Goal: Task Accomplishment & Management: Complete application form

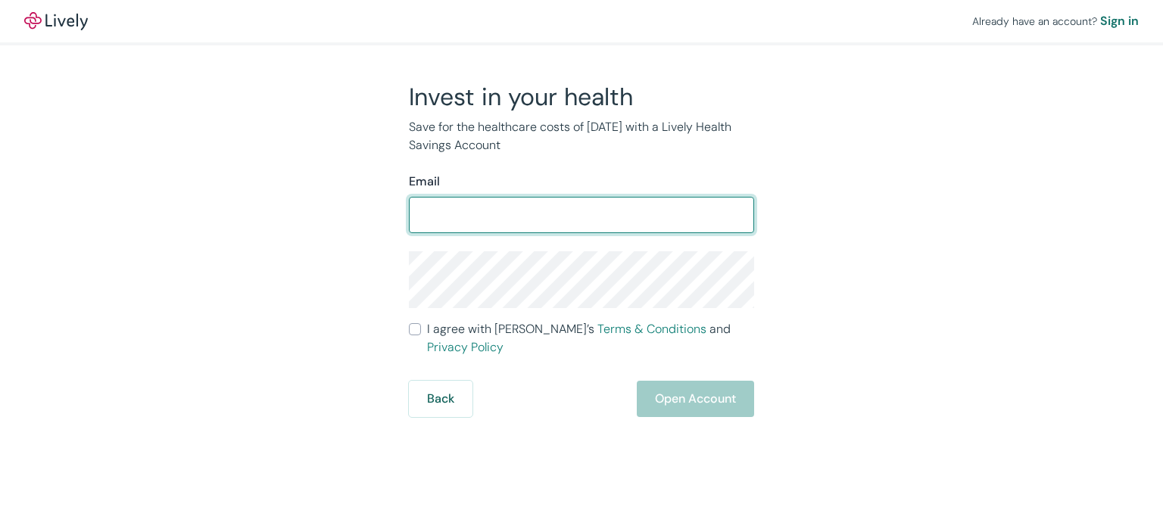
click at [421, 218] on input "Email" at bounding box center [581, 215] width 345 height 30
type input "[EMAIL_ADDRESS][DOMAIN_NAME]"
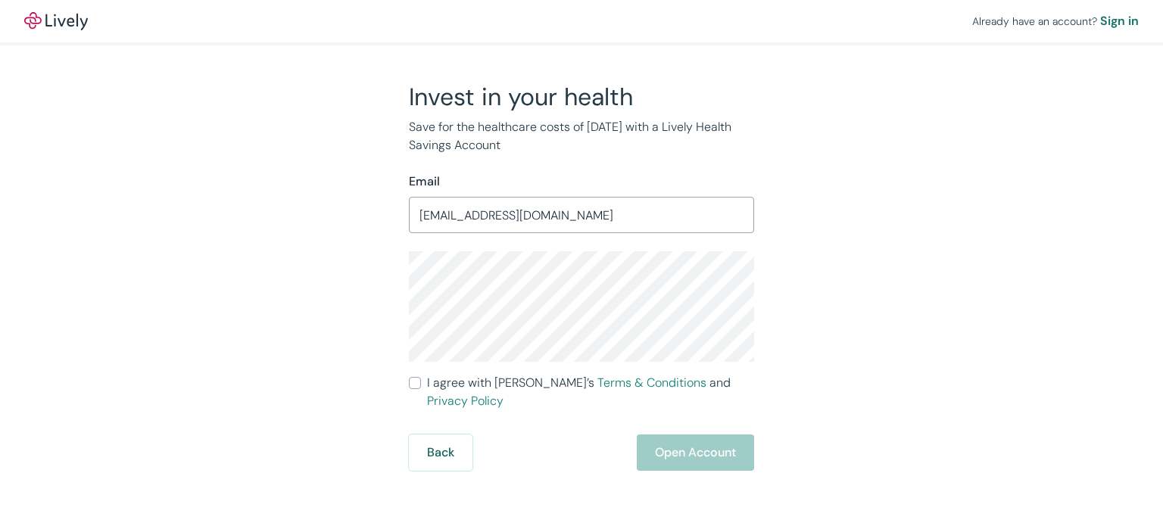
click at [417, 384] on input "I agree with Lively’s Terms & Conditions and Privacy Policy" at bounding box center [415, 383] width 12 height 12
checkbox input "true"
click at [687, 434] on button "Open Account" at bounding box center [695, 452] width 117 height 36
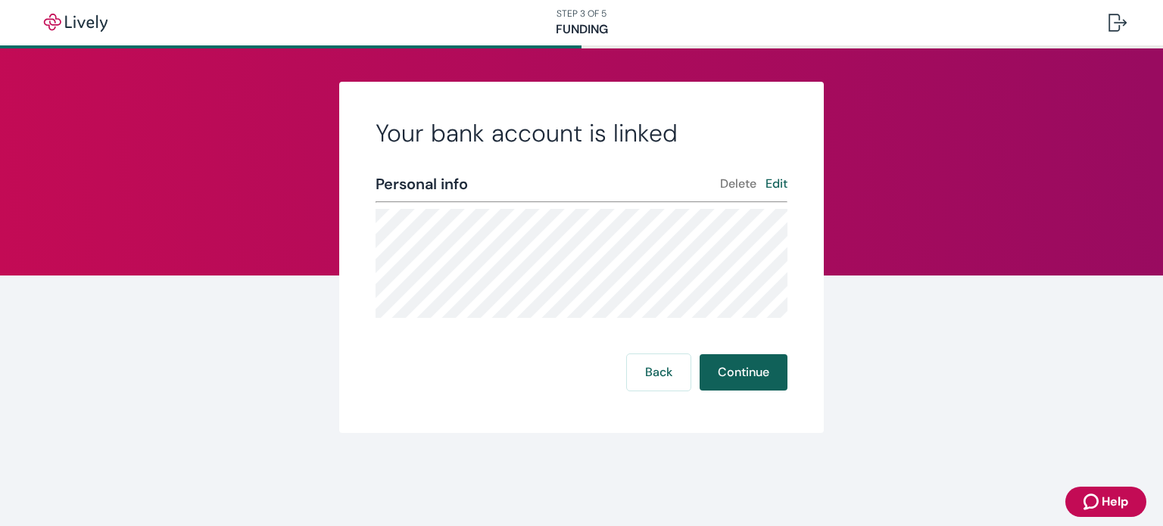
click at [746, 366] on button "Continue" at bounding box center [743, 372] width 88 height 36
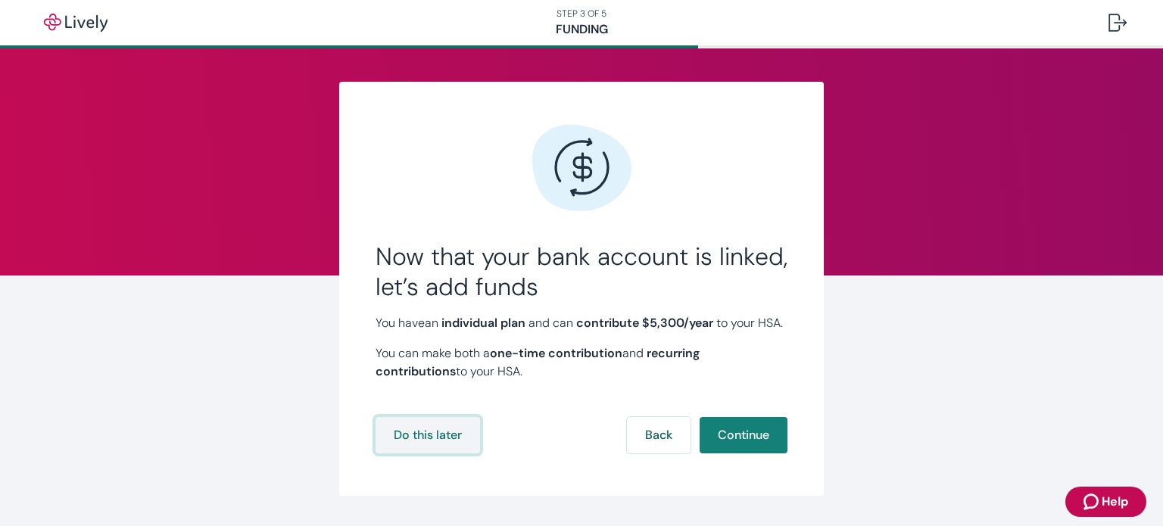
click at [418, 453] on button "Do this later" at bounding box center [427, 435] width 104 height 36
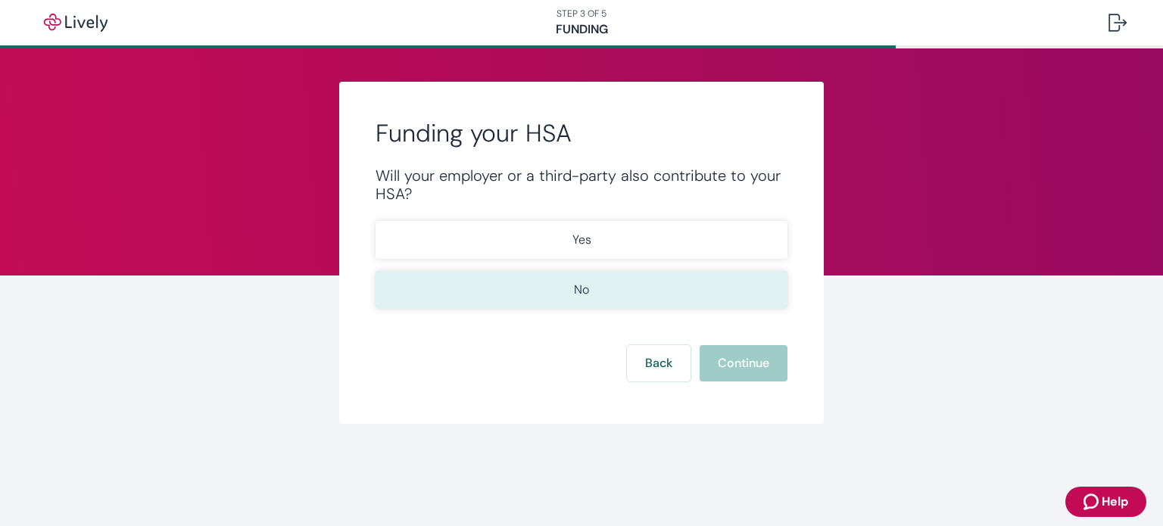
click at [605, 292] on button "No" at bounding box center [581, 290] width 412 height 38
click at [730, 360] on button "Continue" at bounding box center [743, 363] width 88 height 36
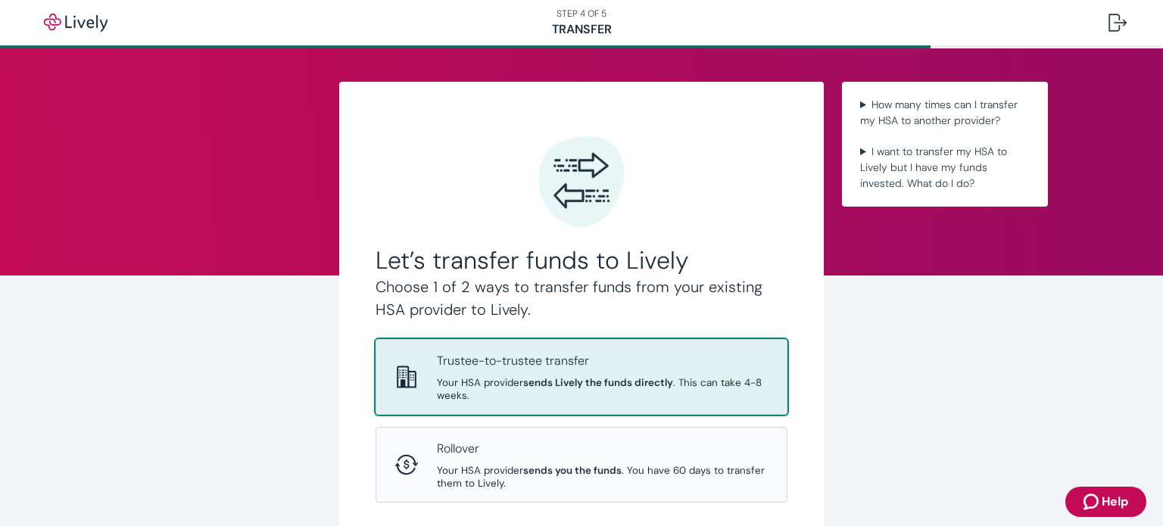
click at [592, 365] on p "Trustee-to-trustee transfer" at bounding box center [603, 361] width 332 height 18
click at [570, 375] on div "Trustee-to-trustee transfer Your HSA provider sends Lively the funds directly .…" at bounding box center [603, 377] width 332 height 50
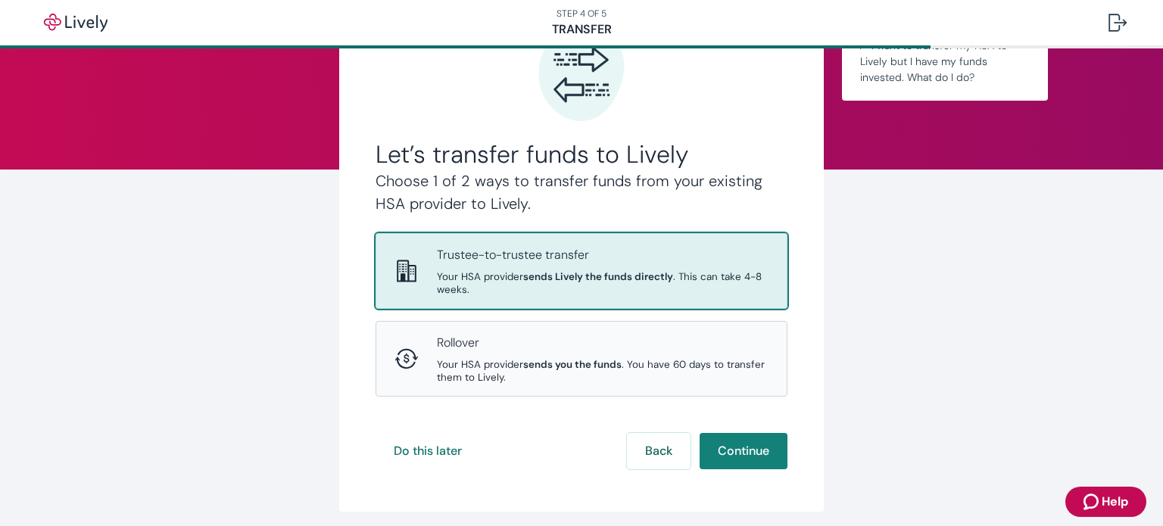
scroll to position [107, 0]
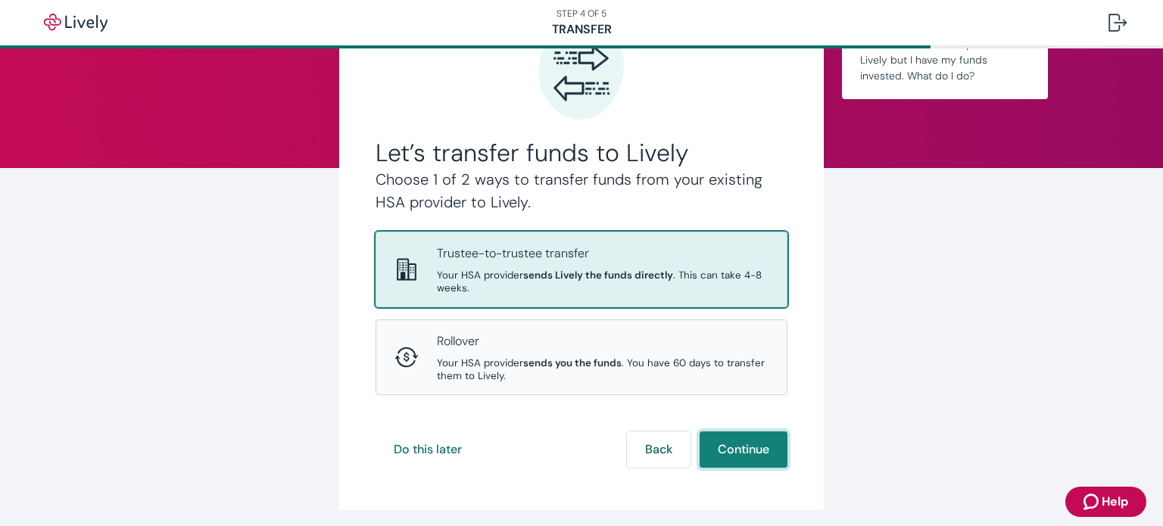
click at [730, 447] on button "Continue" at bounding box center [743, 449] width 88 height 36
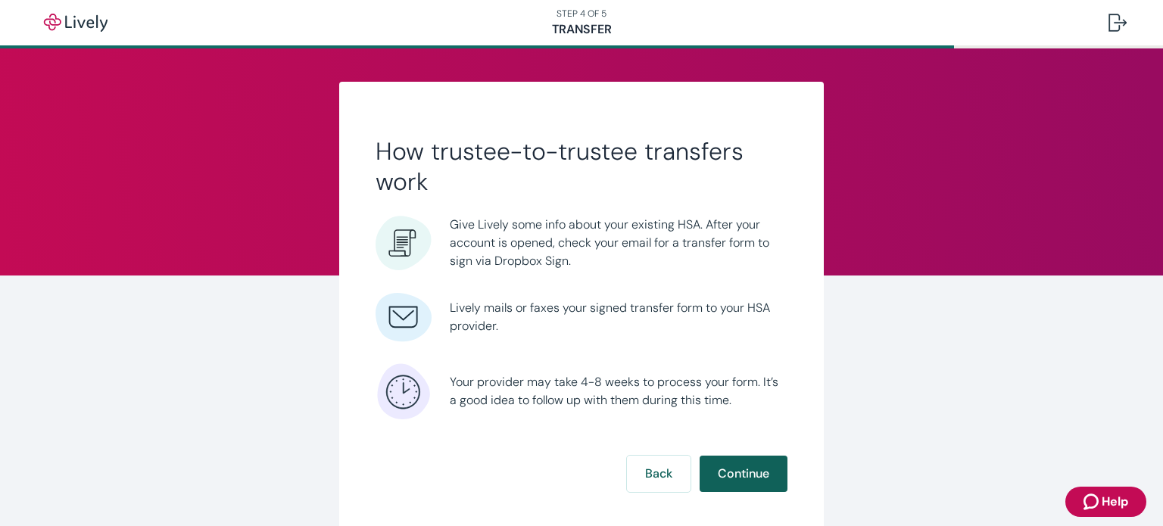
click at [746, 471] on button "Continue" at bounding box center [743, 474] width 88 height 36
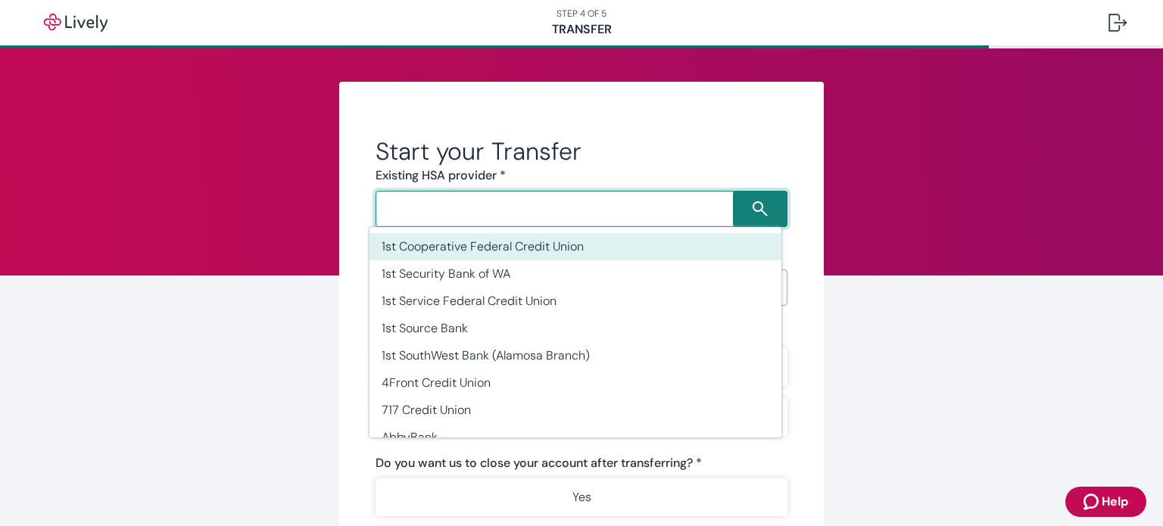
click at [419, 208] on input "Search input" at bounding box center [556, 208] width 353 height 21
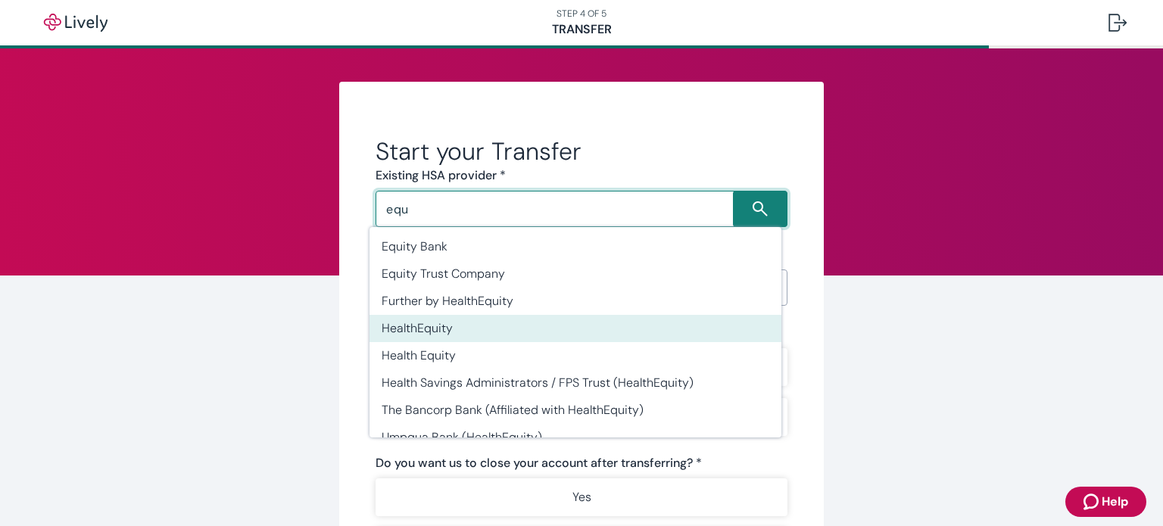
click at [451, 329] on li "HealthEquity" at bounding box center [575, 328] width 412 height 27
type input "HealthEquity"
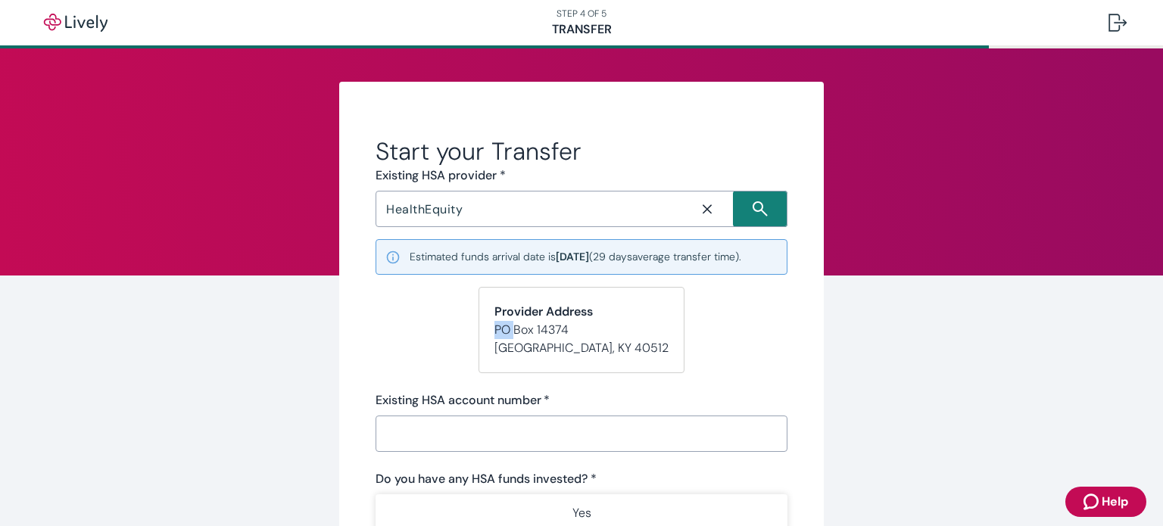
click at [451, 329] on form "Start your Transfer Existing HSA provider * HealthEquity ​ Estimated funds arri…" at bounding box center [581, 492] width 412 height 712
click at [404, 439] on input "Existing HSA account number   *" at bounding box center [581, 434] width 412 height 30
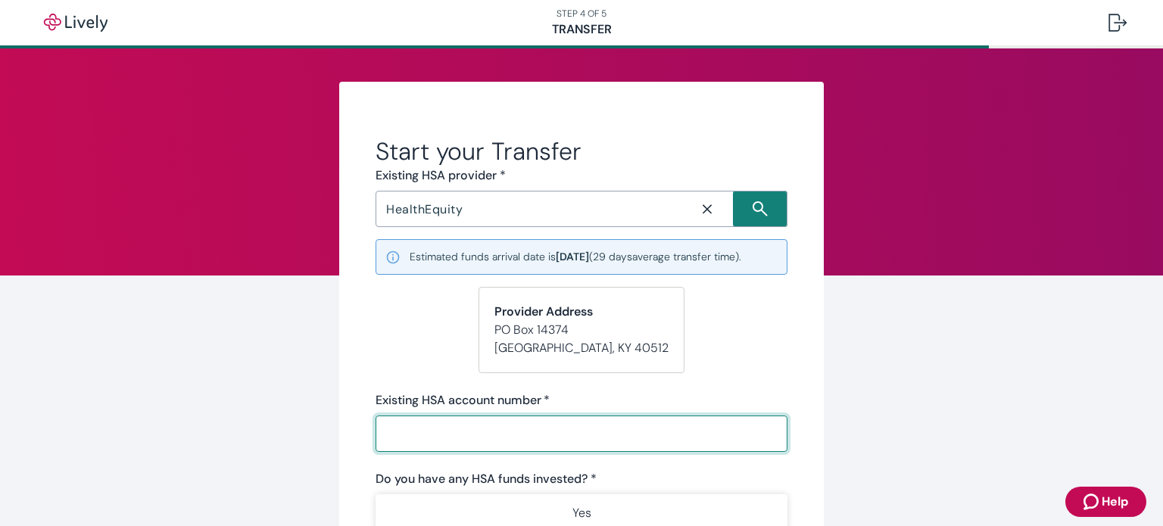
paste input "27277170"
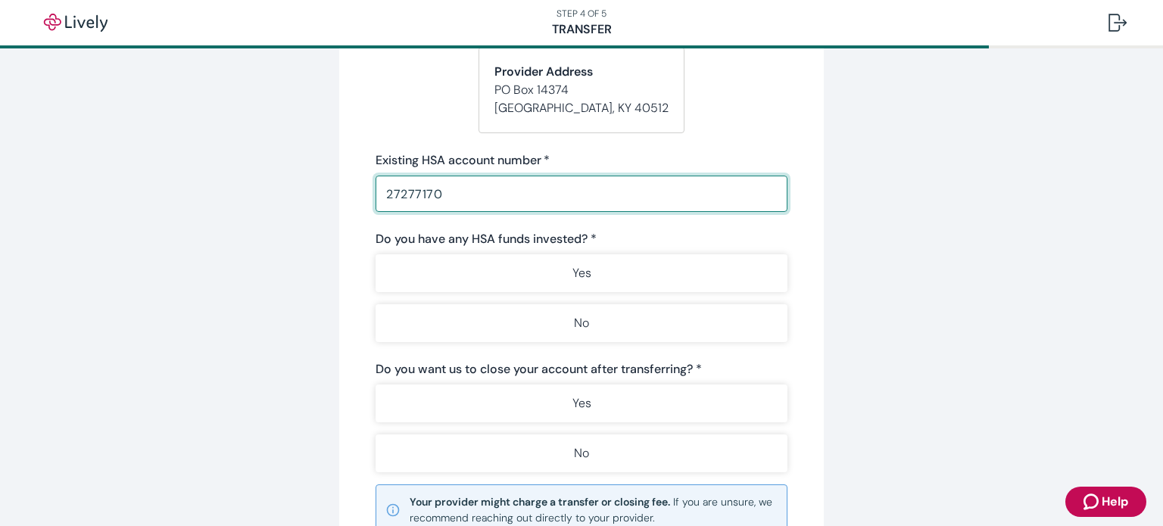
scroll to position [245, 0]
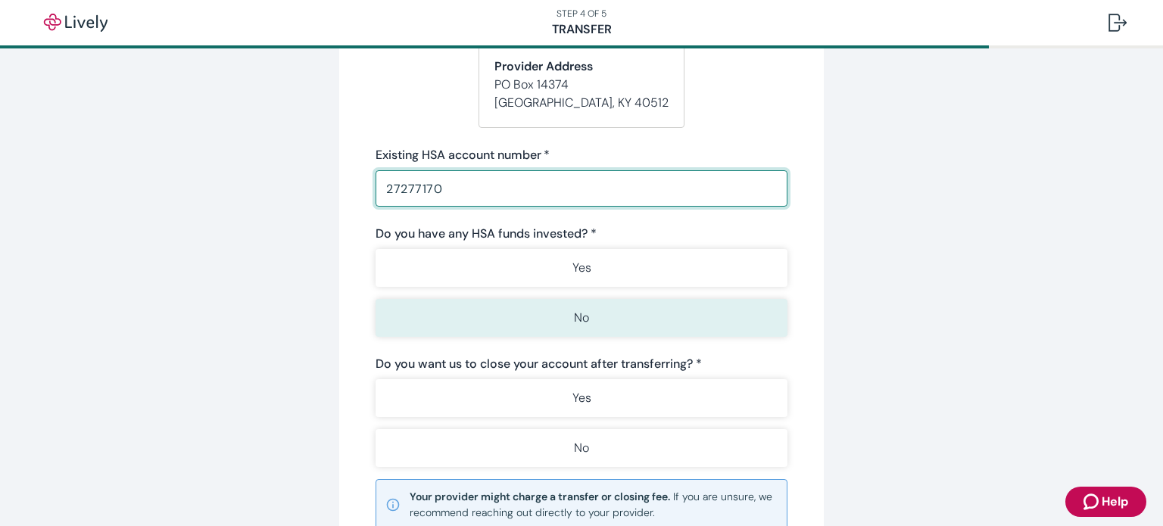
type input "27277170"
click at [605, 323] on button "No" at bounding box center [581, 318] width 412 height 38
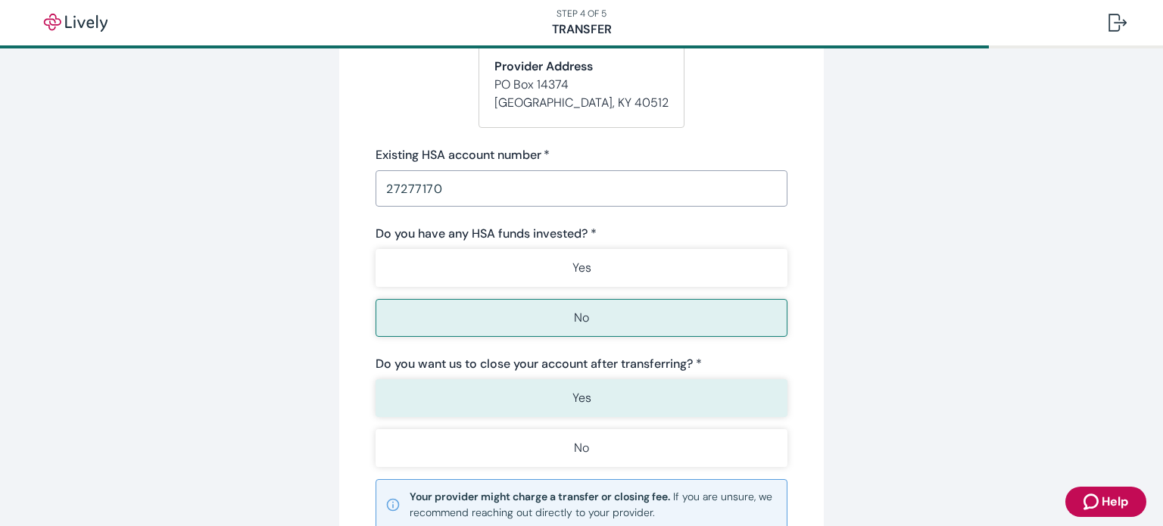
click at [590, 393] on button "Yes" at bounding box center [581, 398] width 412 height 38
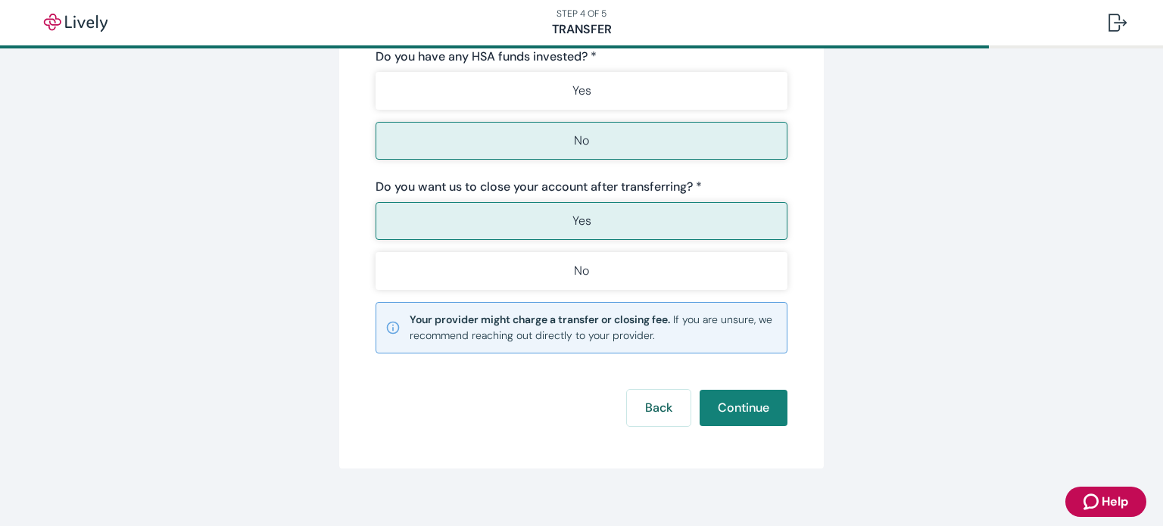
scroll to position [435, 0]
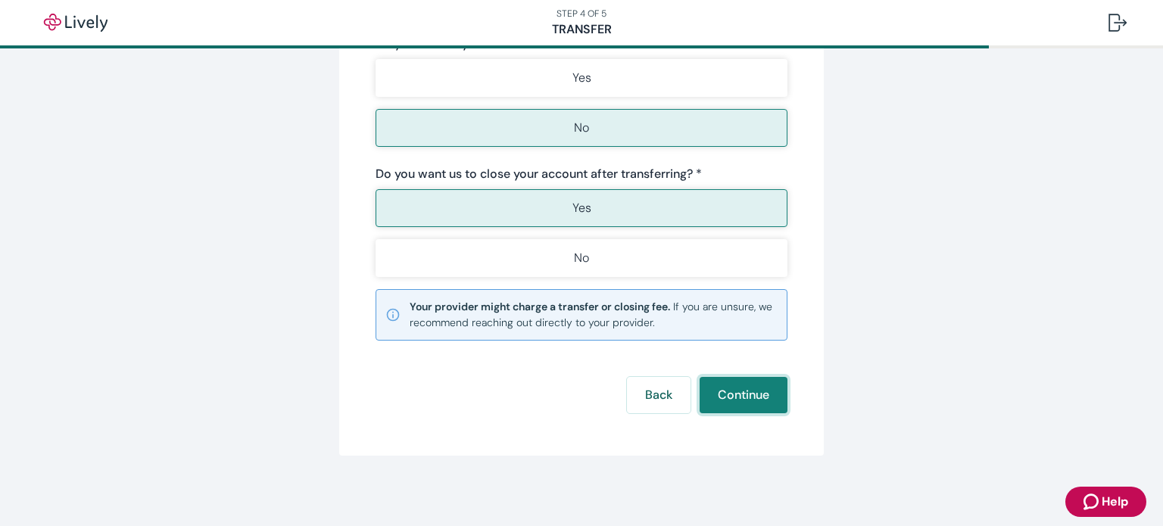
click at [730, 399] on button "Continue" at bounding box center [743, 395] width 88 height 36
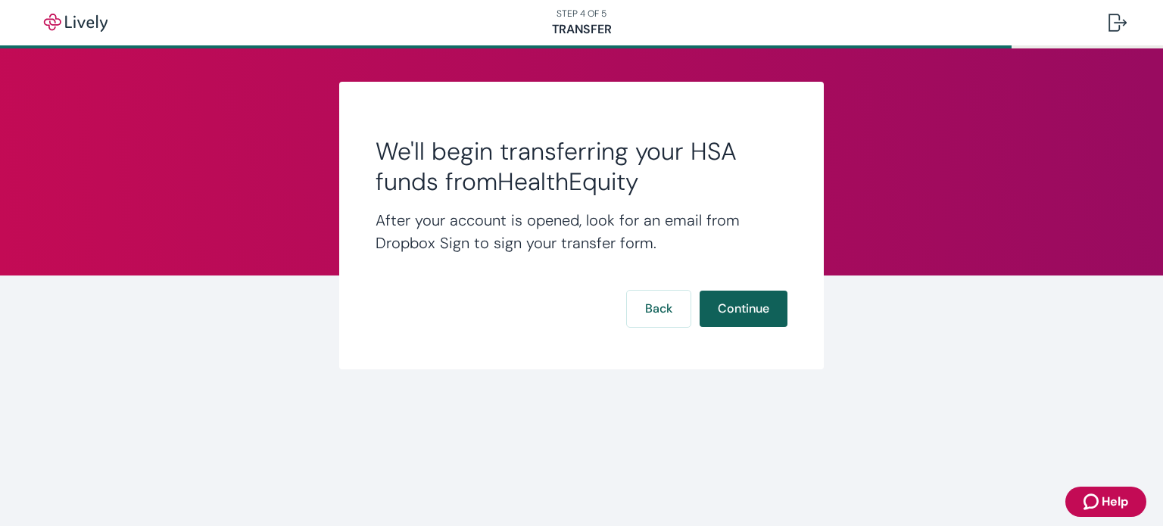
click at [739, 307] on button "Continue" at bounding box center [743, 309] width 88 height 36
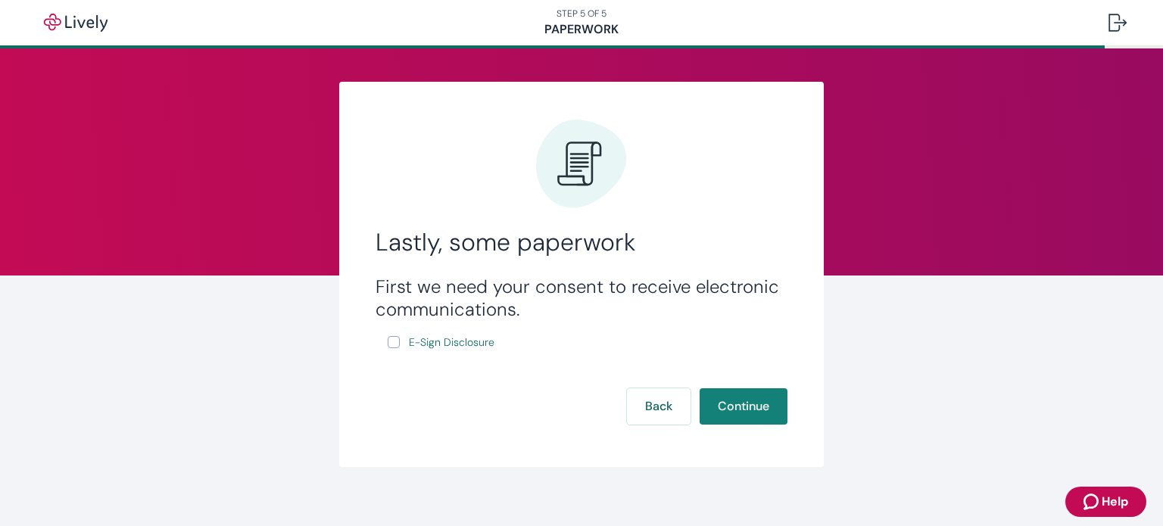
click at [388, 344] on input "E-Sign Disclosure" at bounding box center [394, 342] width 12 height 12
checkbox input "true"
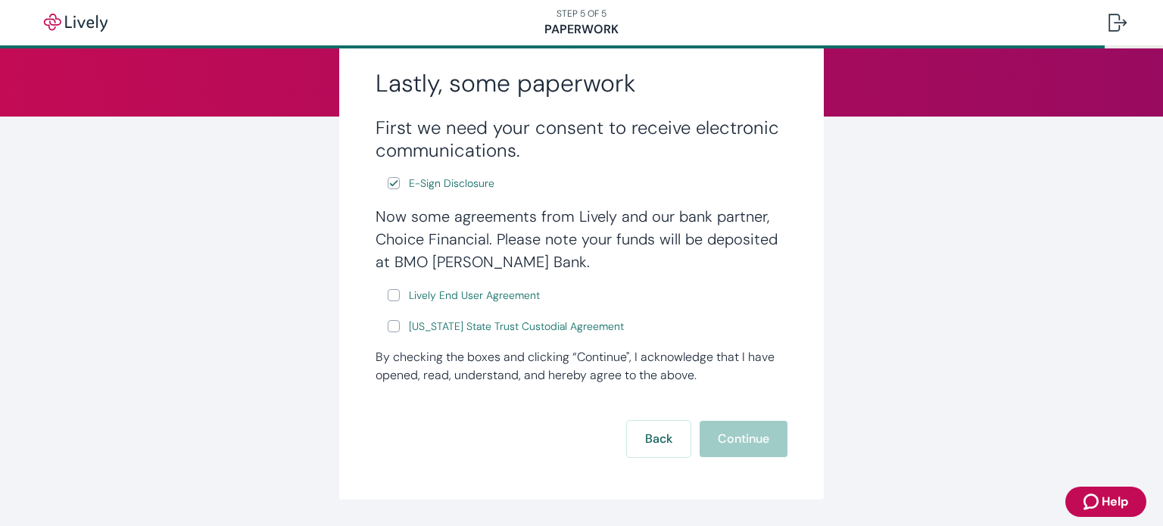
scroll to position [164, 0]
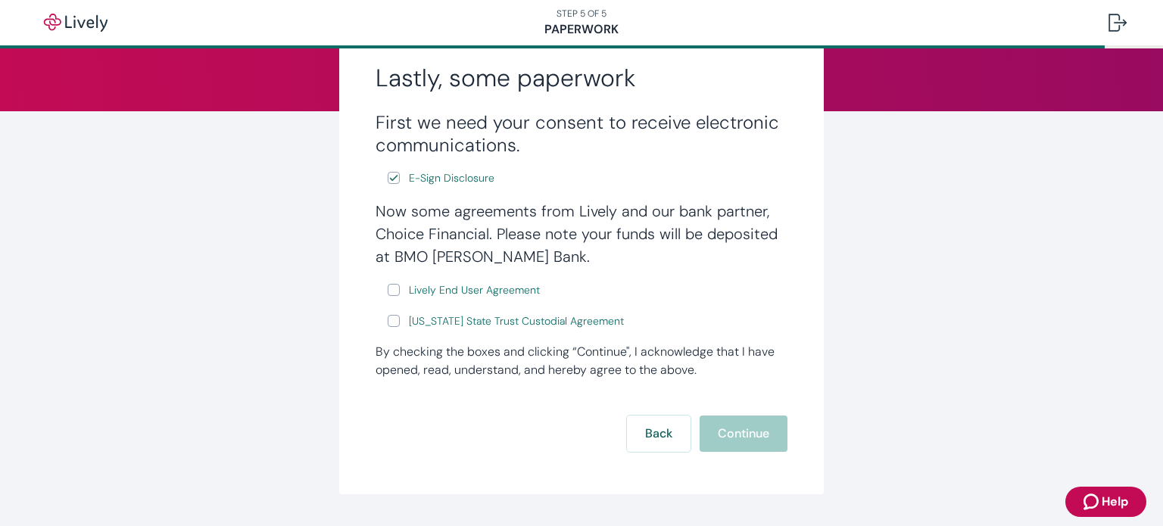
click at [388, 288] on input "Lively End User Agreement" at bounding box center [394, 290] width 12 height 12
checkbox input "true"
click at [388, 325] on input "Wyoming State Trust Custodial Agreement" at bounding box center [394, 321] width 12 height 12
checkbox input "true"
click at [433, 293] on span "Lively End User Agreement" at bounding box center [474, 290] width 131 height 16
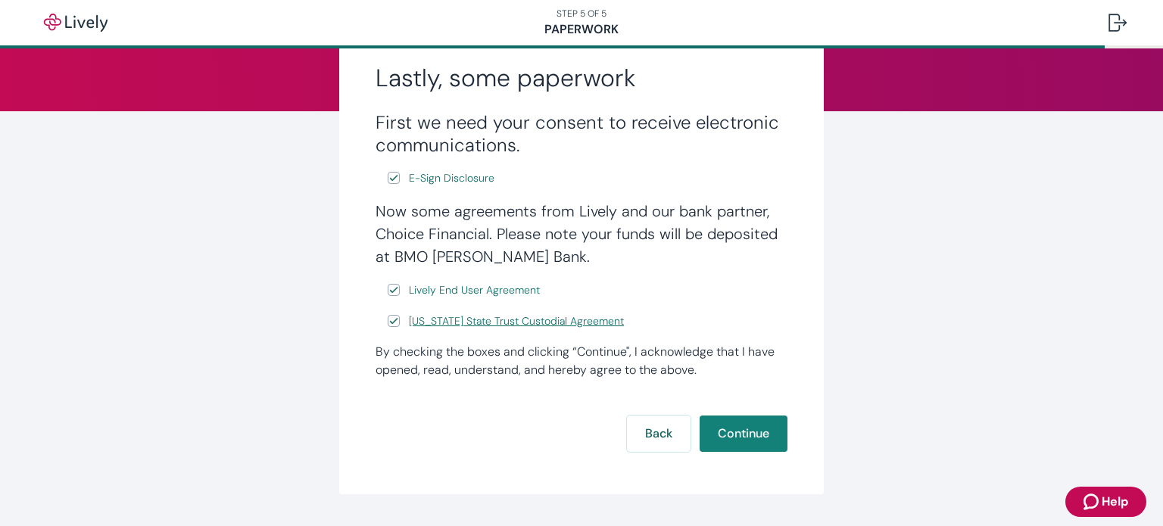
click at [462, 321] on span "Wyoming State Trust Custodial Agreement" at bounding box center [516, 321] width 215 height 16
click at [736, 432] on button "Continue" at bounding box center [743, 434] width 88 height 36
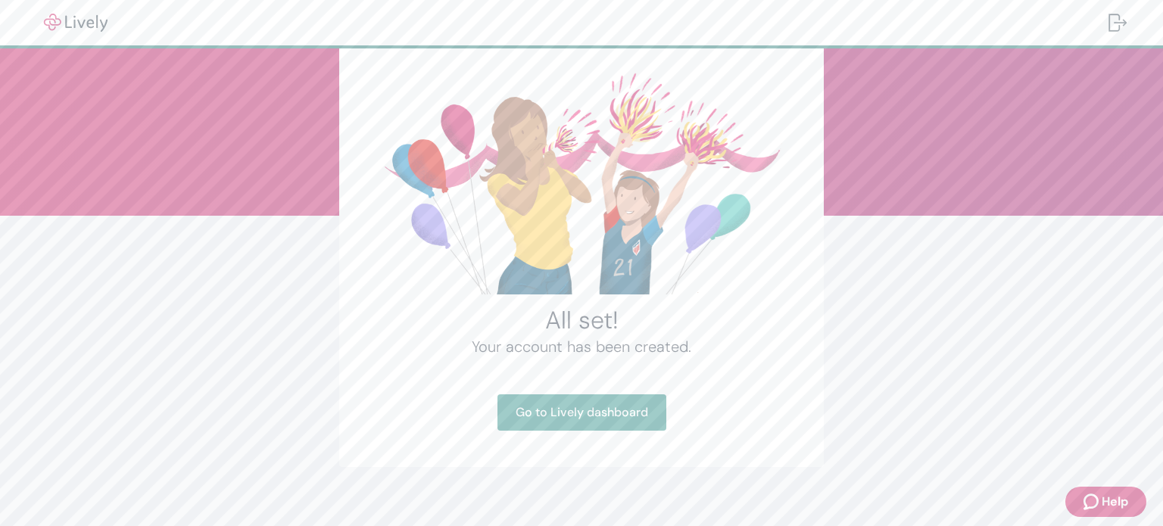
scroll to position [73, 0]
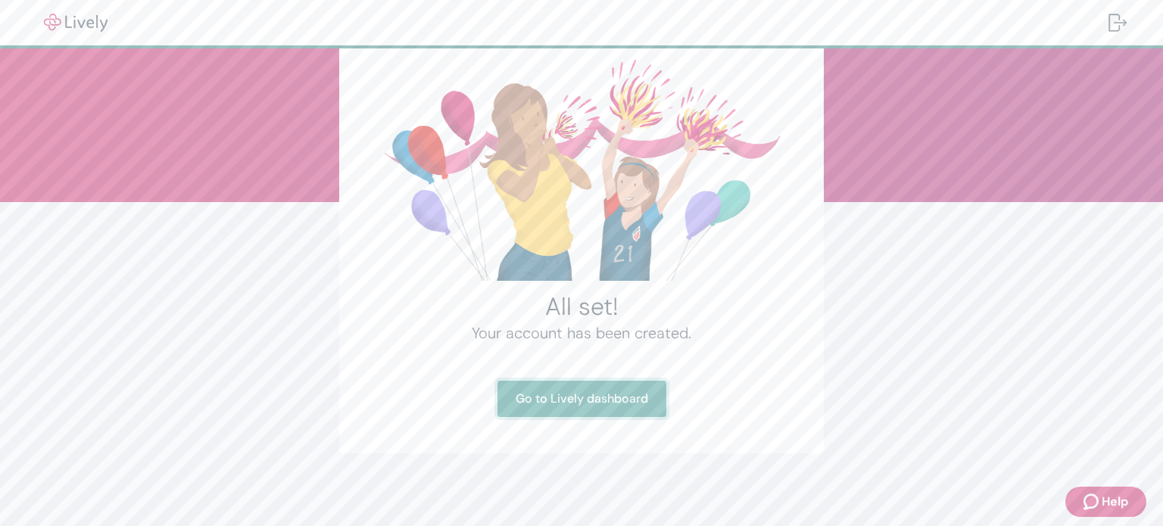
click at [587, 388] on link "Go to Lively dashboard" at bounding box center [581, 399] width 169 height 36
